Goal: Navigation & Orientation: Find specific page/section

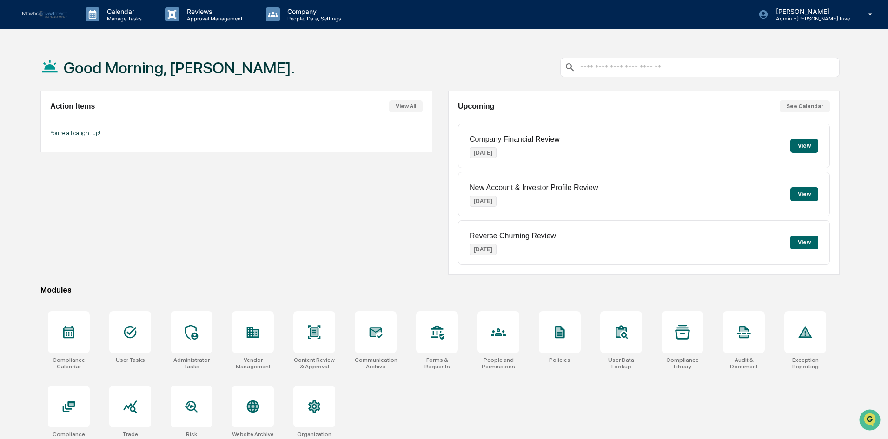
click at [802, 194] on button "View" at bounding box center [804, 194] width 28 height 14
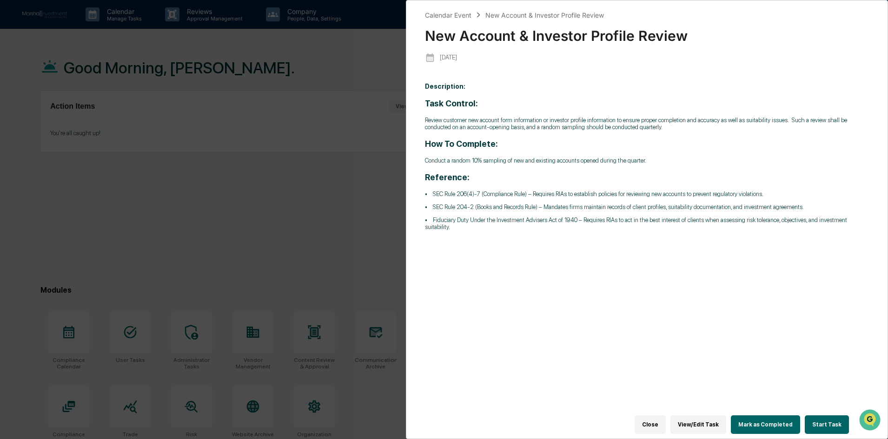
click at [658, 421] on button "Close" at bounding box center [650, 425] width 31 height 19
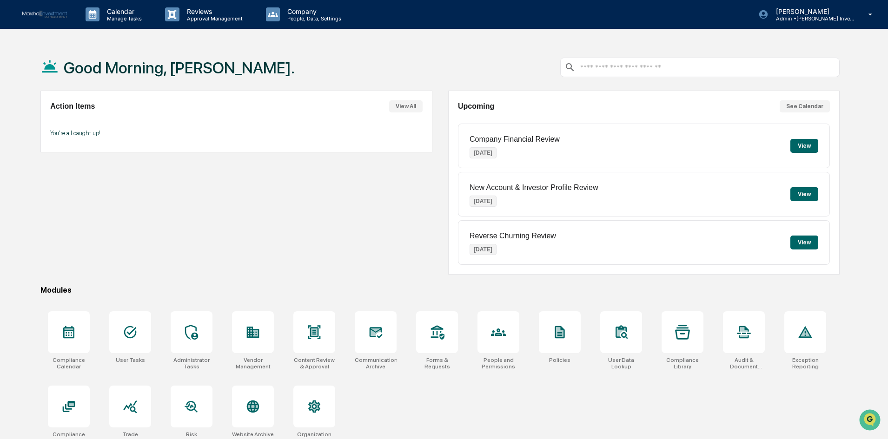
click at [805, 149] on button "View" at bounding box center [804, 146] width 28 height 14
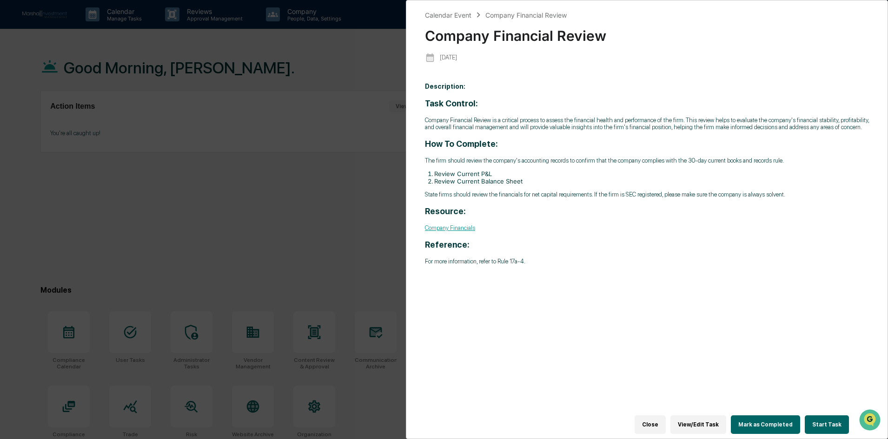
click at [663, 424] on button "Close" at bounding box center [650, 425] width 31 height 19
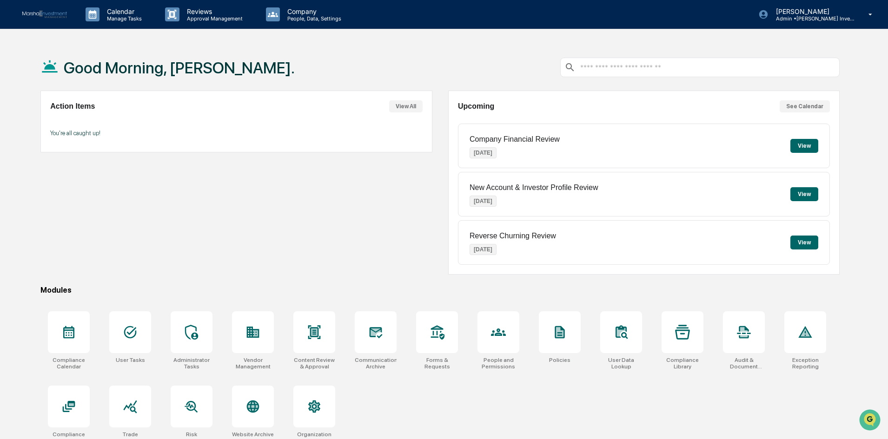
click at [805, 245] on button "View" at bounding box center [804, 243] width 28 height 14
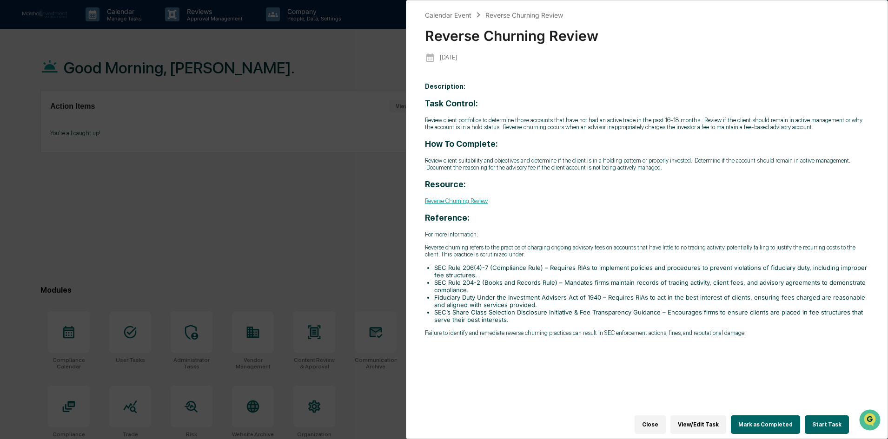
click at [664, 421] on button "Close" at bounding box center [650, 425] width 31 height 19
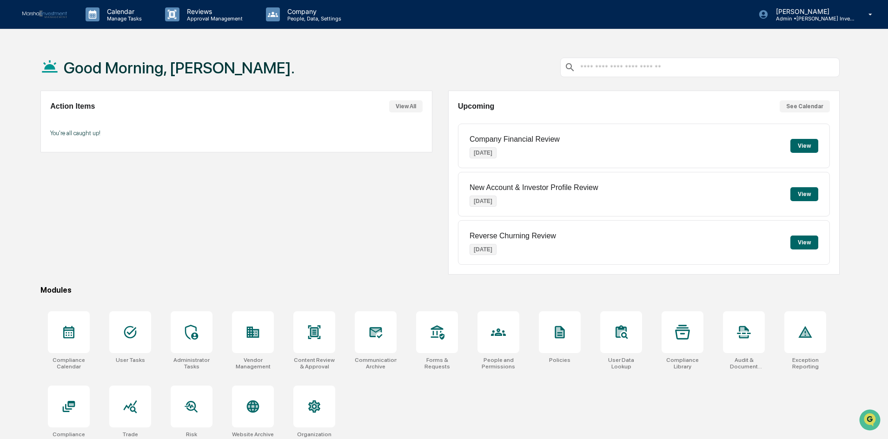
scroll to position [44, 0]
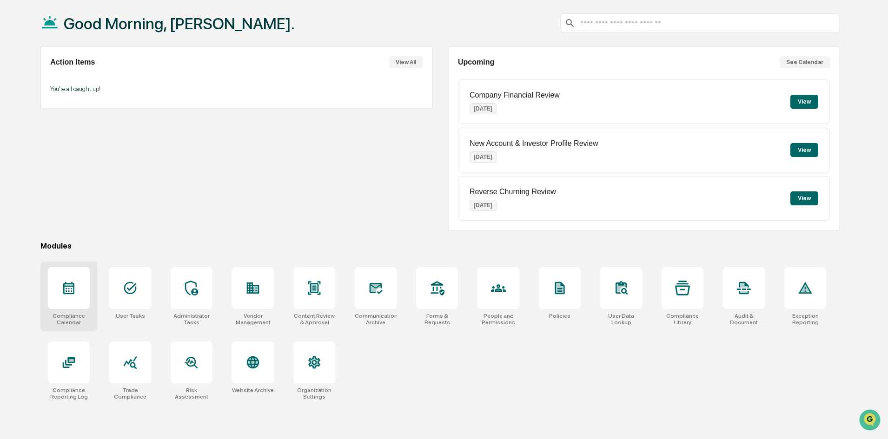
click at [73, 288] on icon at bounding box center [68, 288] width 15 height 15
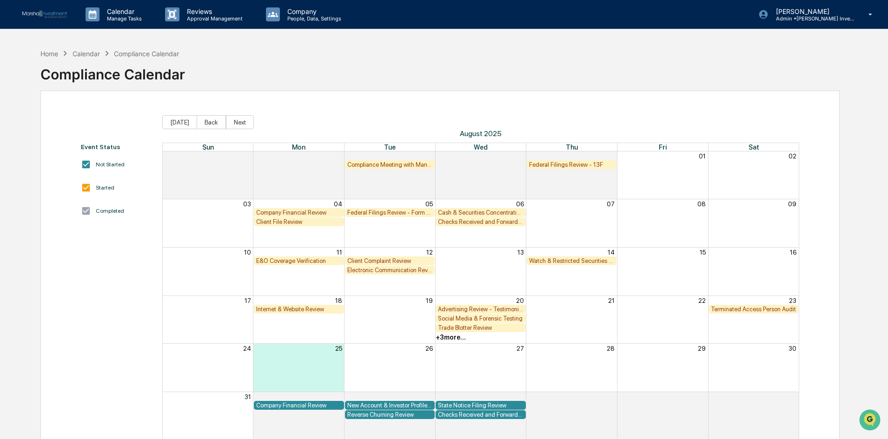
scroll to position [44, 0]
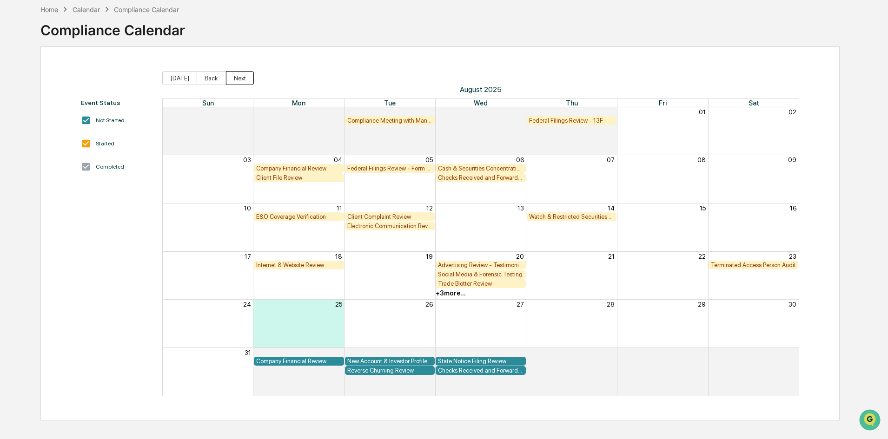
click at [238, 75] on button "Next" at bounding box center [240, 78] width 28 height 14
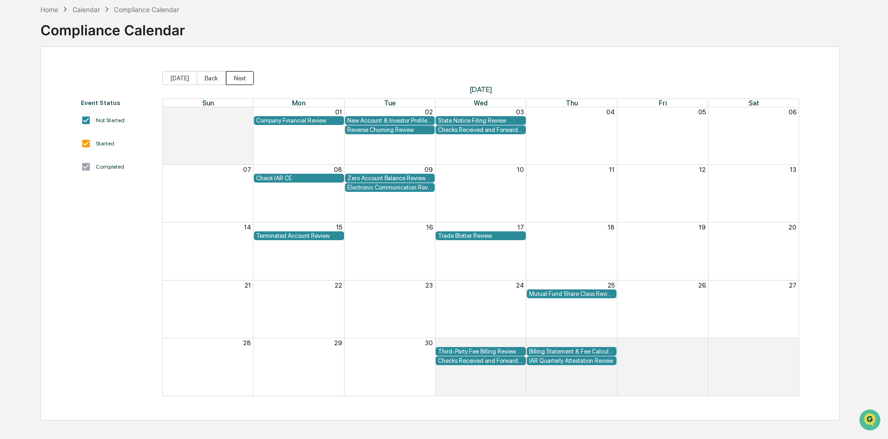
click at [247, 78] on button "Next" at bounding box center [240, 78] width 28 height 14
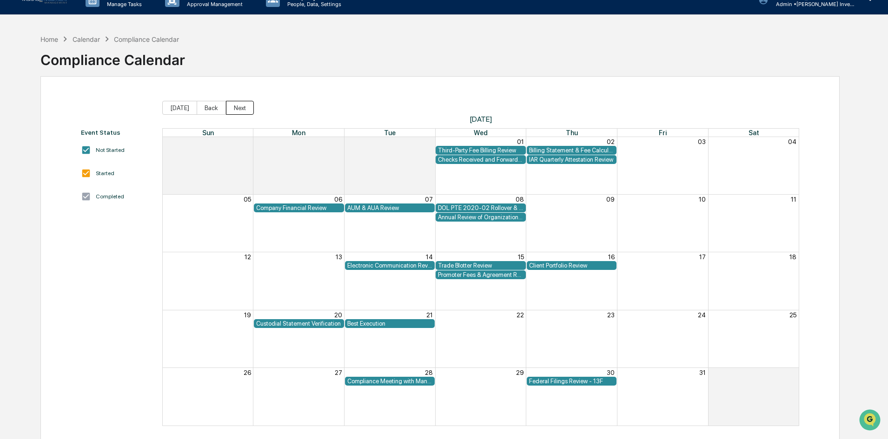
scroll to position [0, 0]
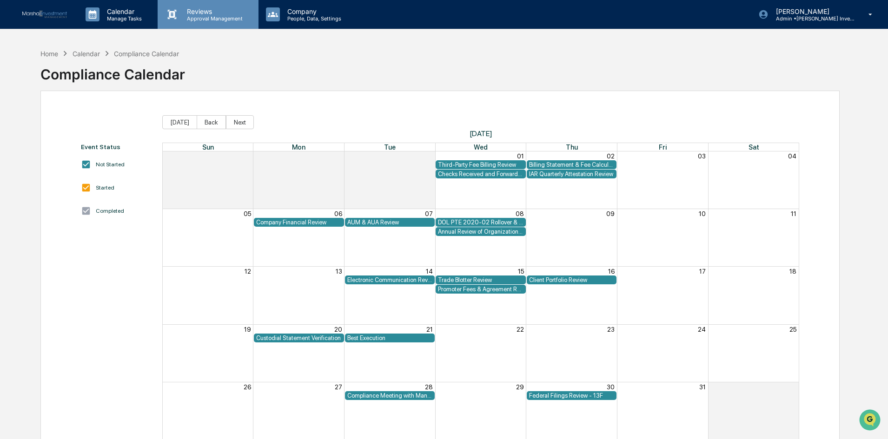
click at [224, 15] on p "Approval Management" at bounding box center [213, 18] width 68 height 7
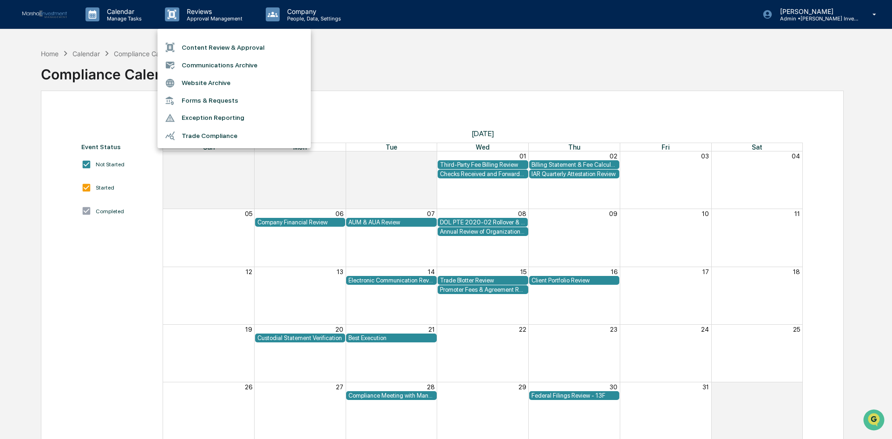
click at [308, 6] on div at bounding box center [446, 219] width 892 height 439
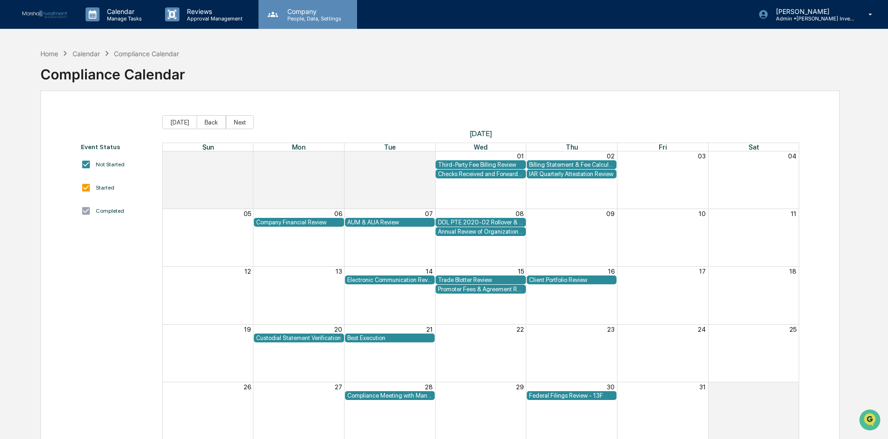
click at [306, 8] on p "Company" at bounding box center [313, 11] width 66 height 8
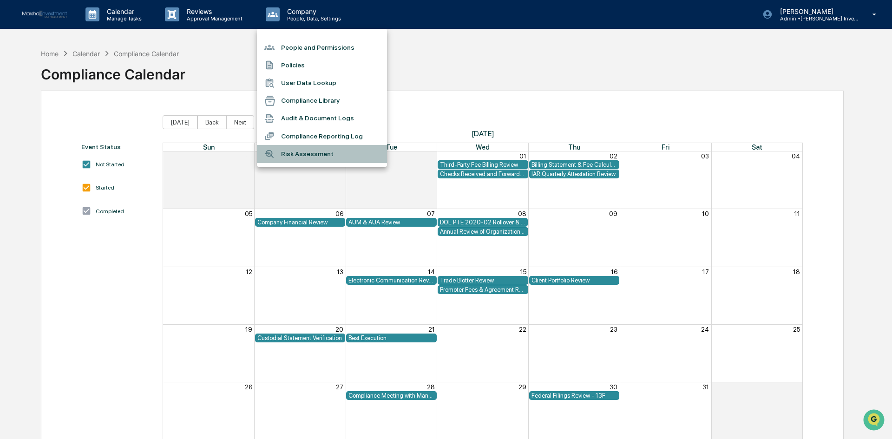
click at [323, 152] on li "Risk Assessment" at bounding box center [322, 154] width 130 height 18
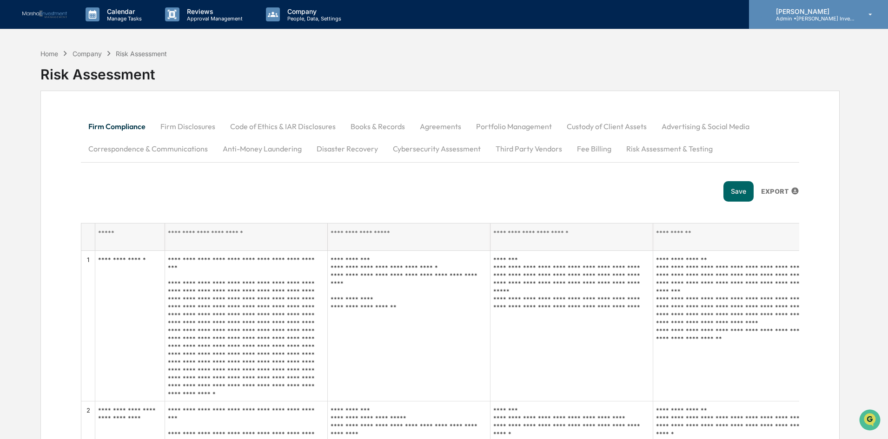
click at [873, 16] on icon at bounding box center [870, 14] width 16 height 9
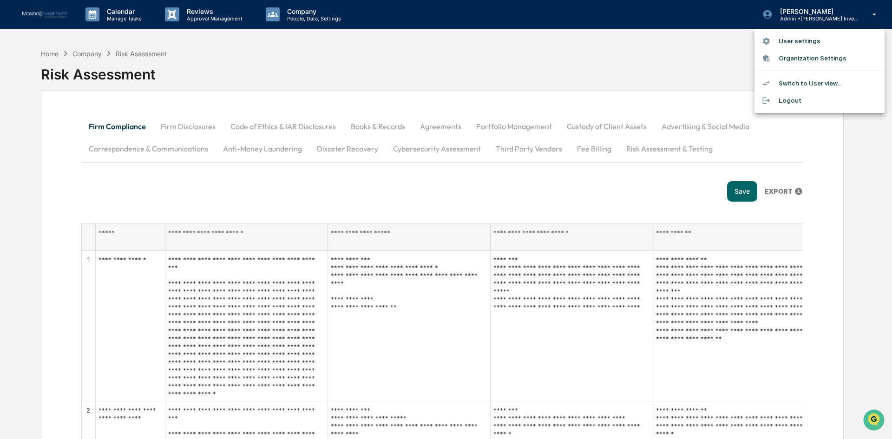
click at [788, 100] on li "Logout" at bounding box center [820, 100] width 130 height 17
